Goal: Task Accomplishment & Management: Complete application form

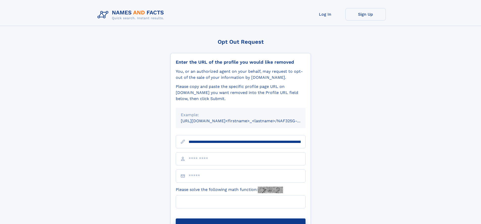
scroll to position [0, 53]
type input "**********"
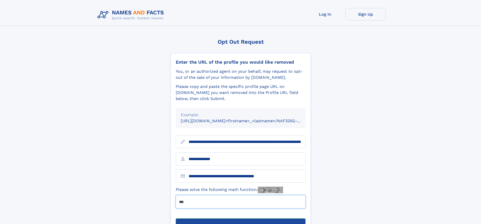
type input "***"
click at [240, 218] on button "Submit Opt Out Request" at bounding box center [241, 226] width 130 height 16
